Goal: Find specific page/section: Find specific page/section

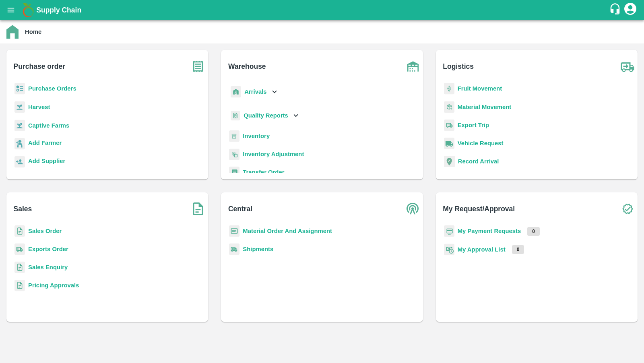
click at [52, 229] on b "Sales Order" at bounding box center [44, 231] width 33 height 6
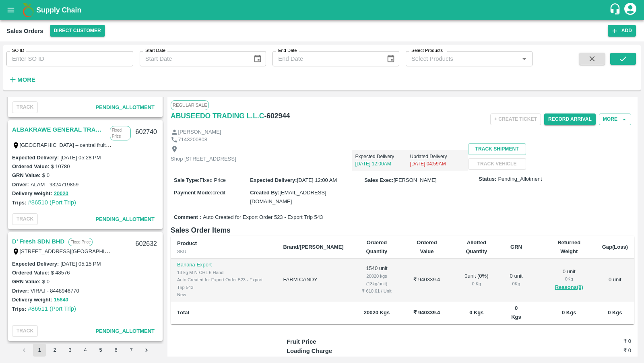
scroll to position [1771, 0]
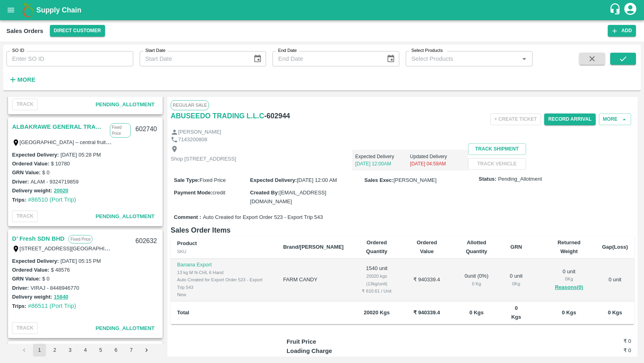
click at [92, 242] on div "D’ Fresh SDN BHD Fixed Price" at bounding box center [71, 238] width 119 height 10
click at [52, 249] on label "Lot 11.06, Tingkat 11, Yayasan Selangor Building, Jalan Bukit Bintang, 55100 Ku…" at bounding box center [73, 248] width 106 height 6
click at [47, 239] on link "D’ Fresh SDN BHD" at bounding box center [38, 238] width 52 height 10
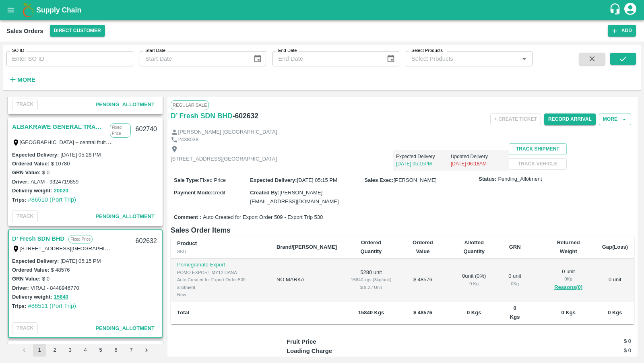
scroll to position [66, 0]
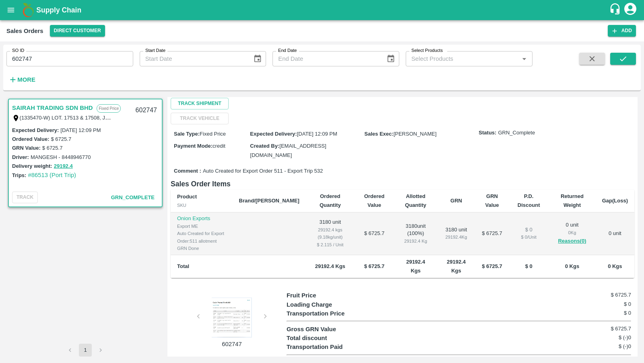
scroll to position [93, 0]
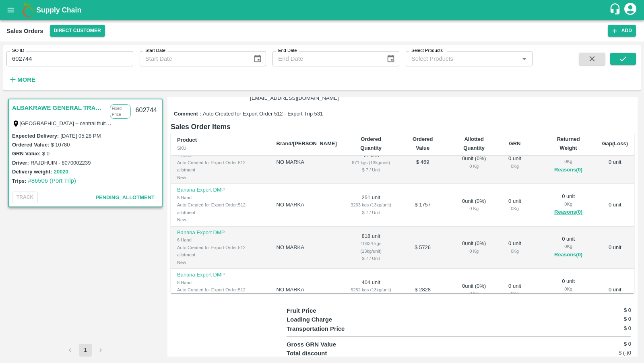
scroll to position [169, 0]
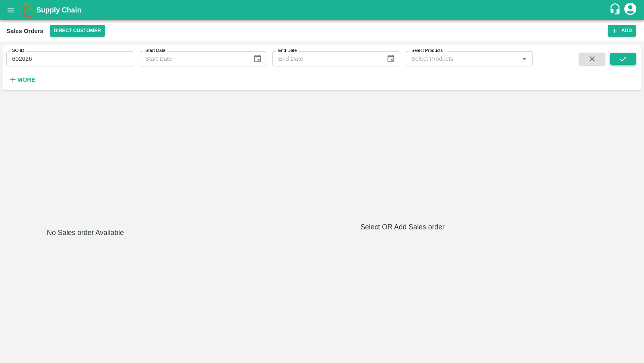
click at [616, 56] on button "submit" at bounding box center [623, 59] width 26 height 12
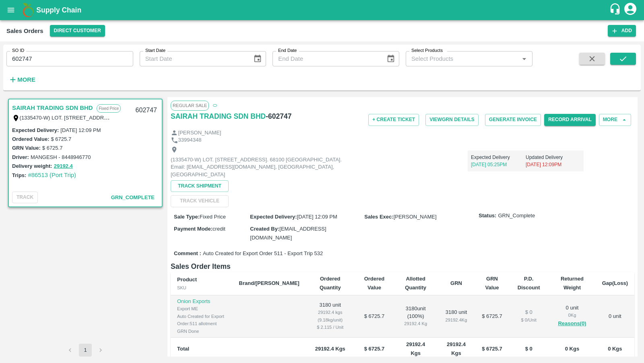
scroll to position [93, 0]
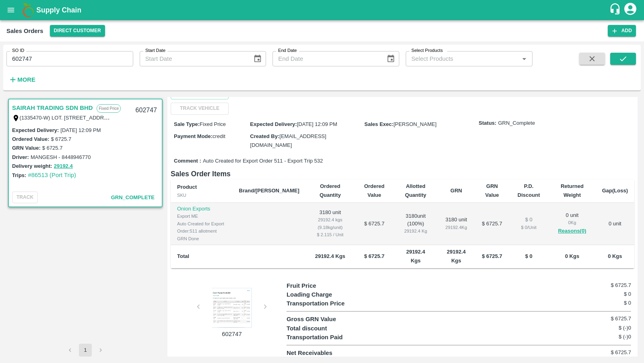
click at [238, 304] on div at bounding box center [232, 308] width 60 height 40
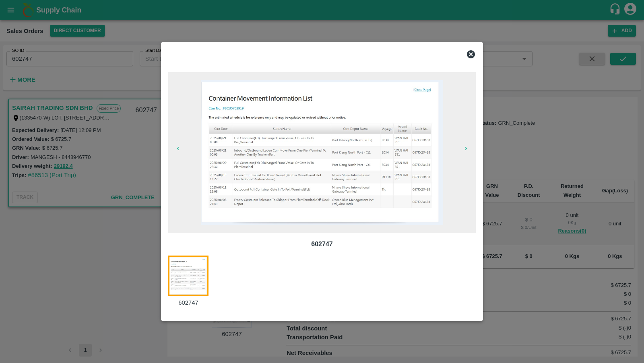
click at [301, 25] on div at bounding box center [322, 181] width 644 height 363
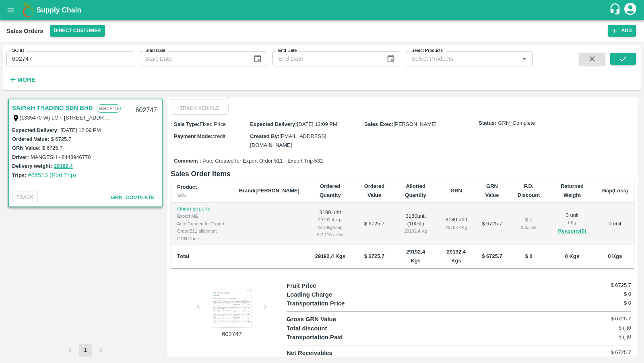
scroll to position [0, 0]
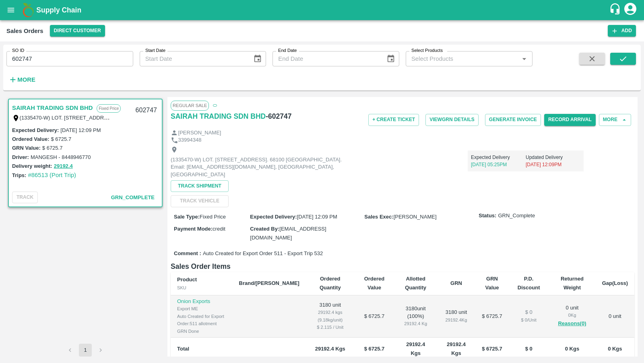
click at [274, 111] on h6 "- 602747" at bounding box center [279, 116] width 26 height 11
copy h6 "602747"
click at [576, 118] on button "Record Arrival" at bounding box center [570, 120] width 52 height 12
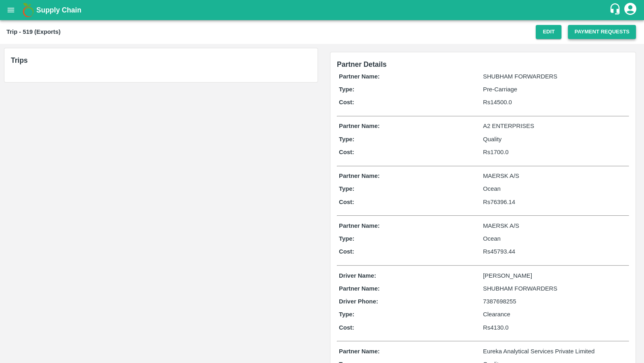
click at [601, 28] on button "Payment Requests" at bounding box center [602, 32] width 68 height 14
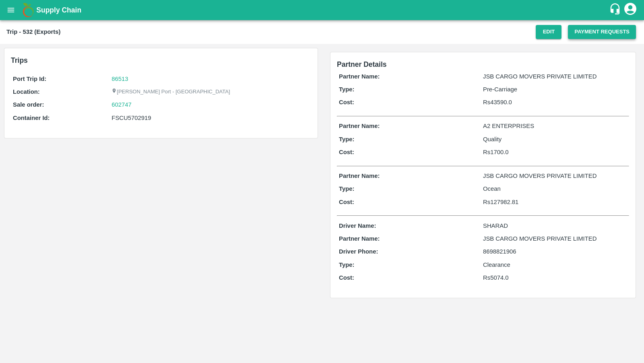
click at [597, 31] on button "Payment Requests" at bounding box center [602, 32] width 68 height 14
